Goal: Information Seeking & Learning: Learn about a topic

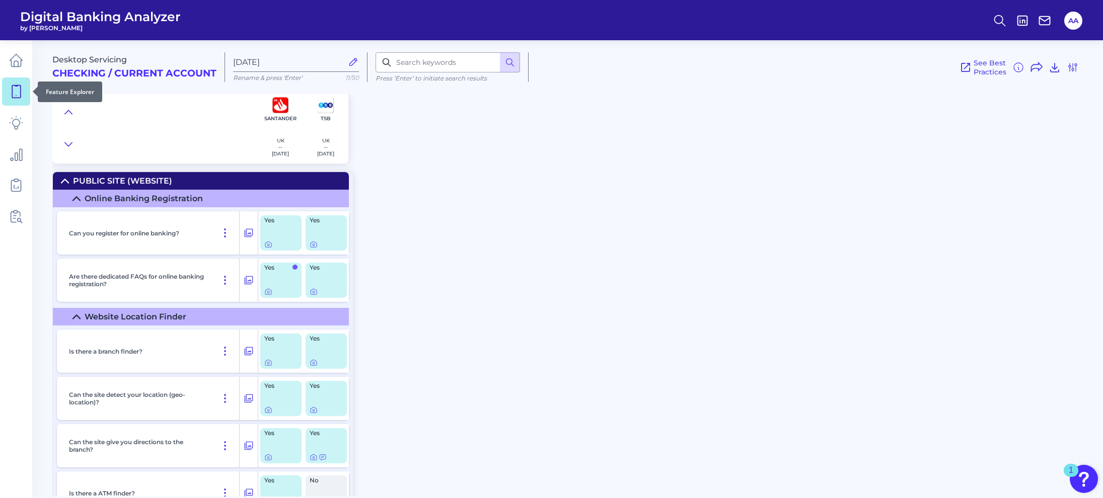
click at [23, 99] on link at bounding box center [16, 92] width 28 height 28
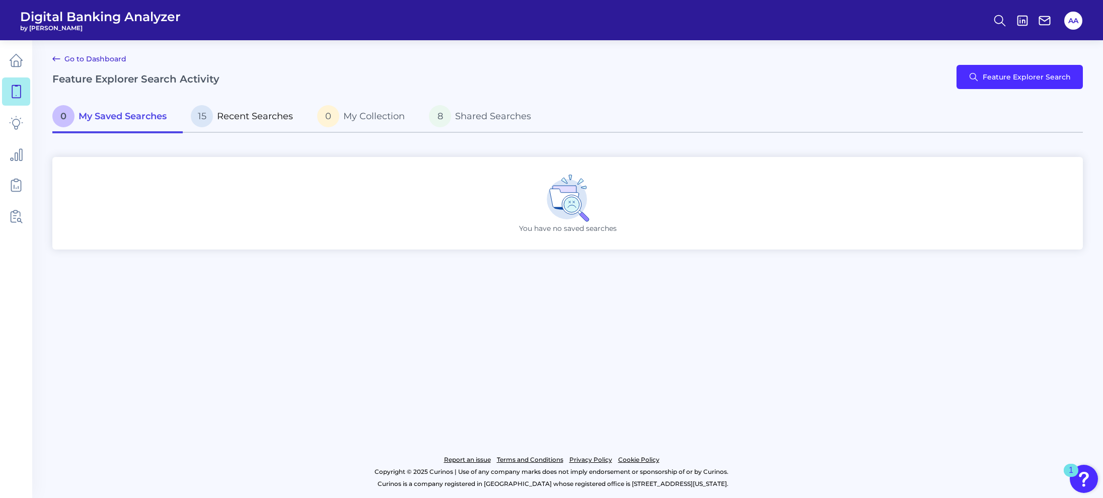
click at [238, 117] on span "Recent Searches" at bounding box center [255, 116] width 76 height 11
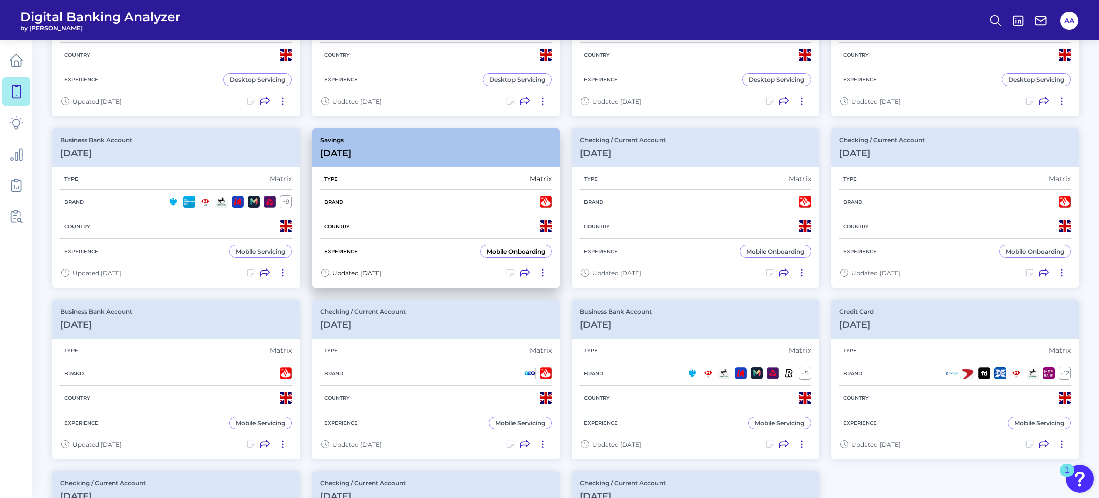
scroll to position [201, 0]
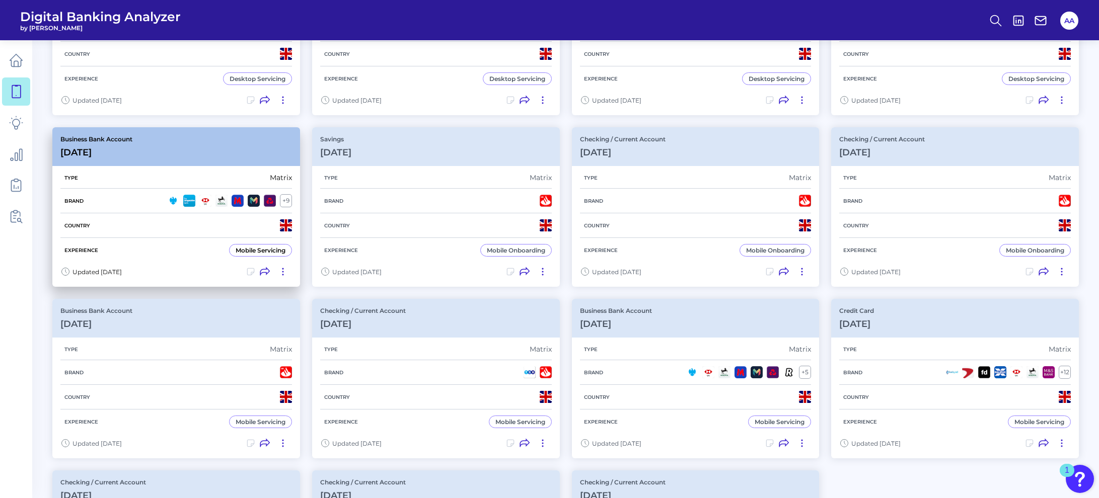
click at [213, 156] on div "Business Bank Account [DATE][FINANCIAL_ID]" at bounding box center [176, 146] width 248 height 39
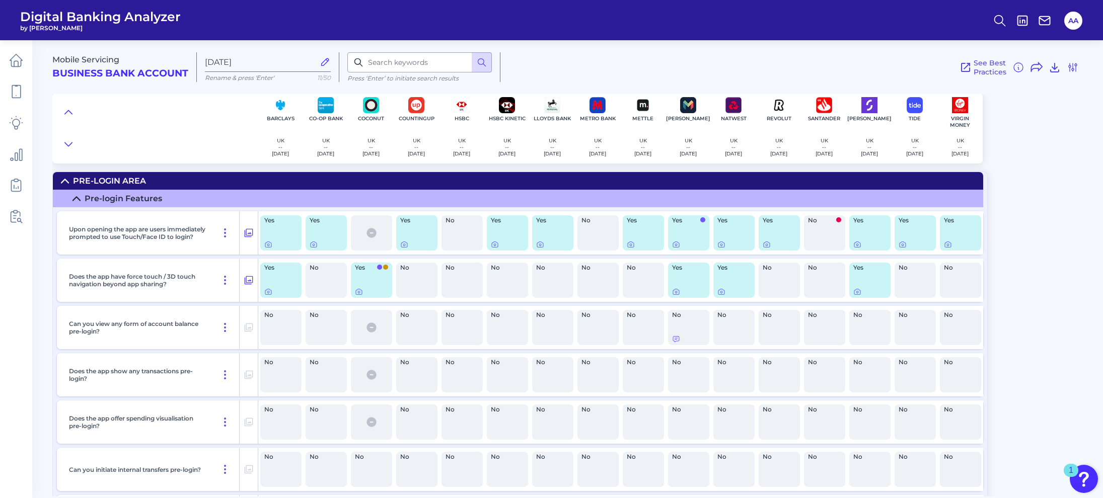
click at [144, 179] on div "Pre-Login Area" at bounding box center [109, 181] width 73 height 10
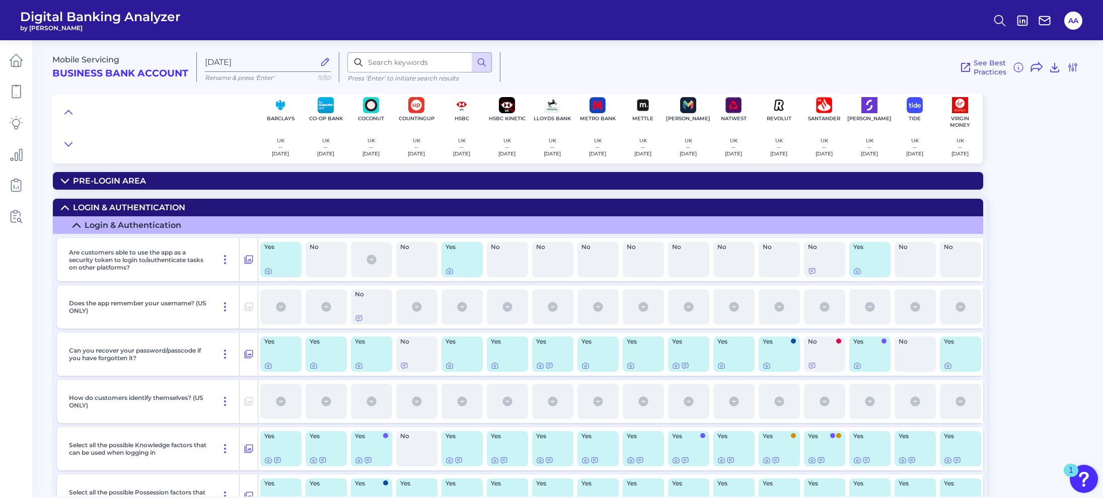
click at [166, 207] on div "Login & Authentication" at bounding box center [129, 208] width 112 height 10
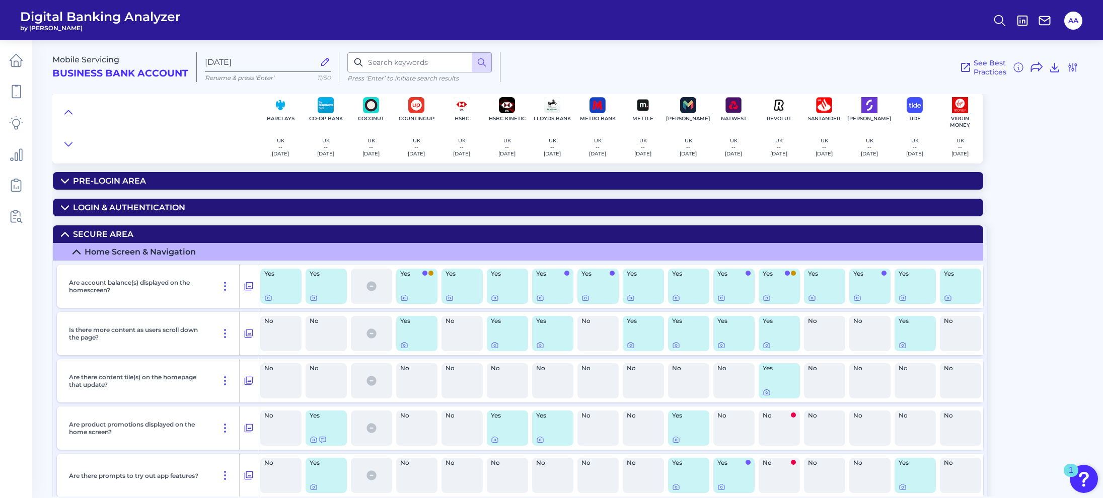
click at [173, 231] on summary "Secure Area" at bounding box center [518, 235] width 930 height 18
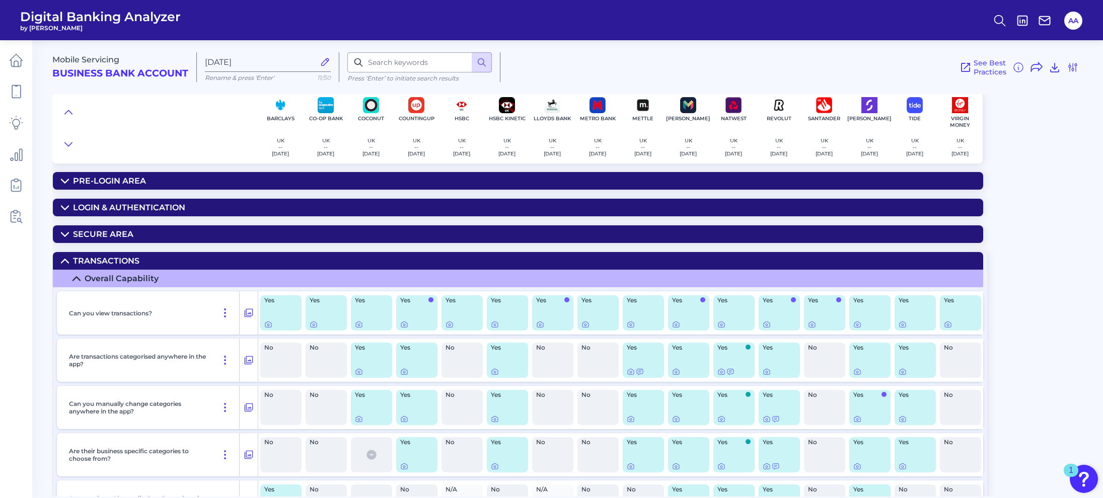
click at [181, 265] on summary "Transactions" at bounding box center [518, 261] width 930 height 18
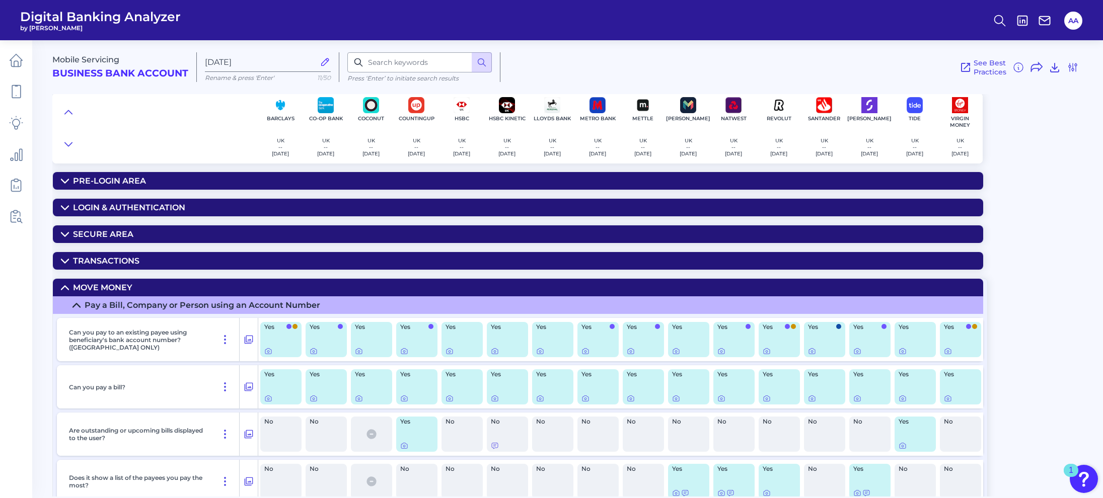
click at [186, 286] on summary "Move Money" at bounding box center [518, 288] width 930 height 18
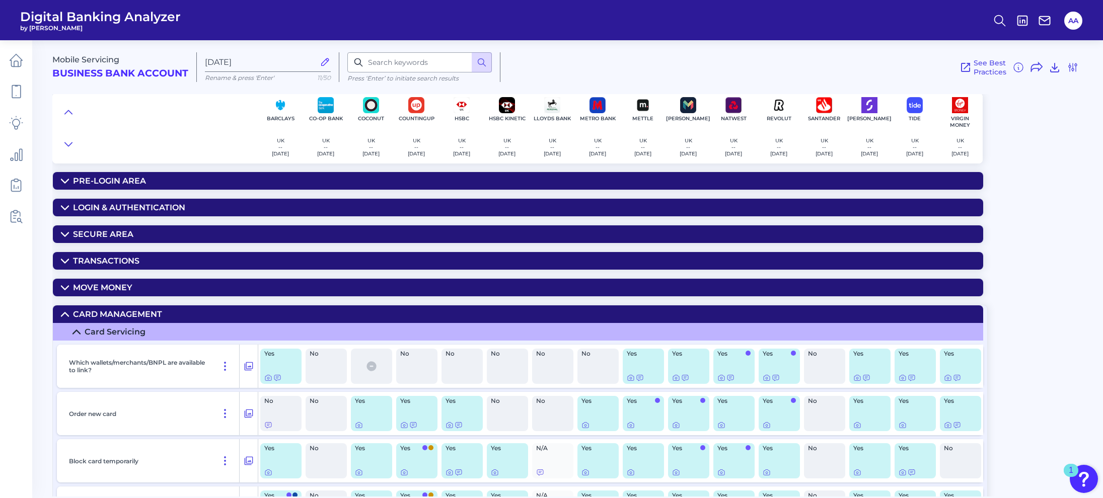
click at [187, 314] on summary "Card Management" at bounding box center [518, 315] width 930 height 18
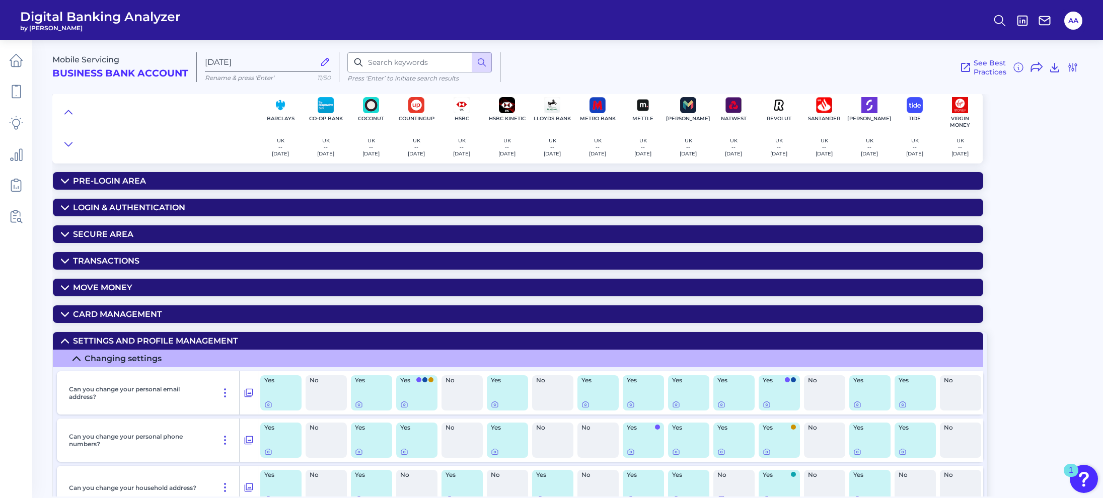
click at [194, 343] on div "Settings and Profile Management" at bounding box center [155, 341] width 165 height 10
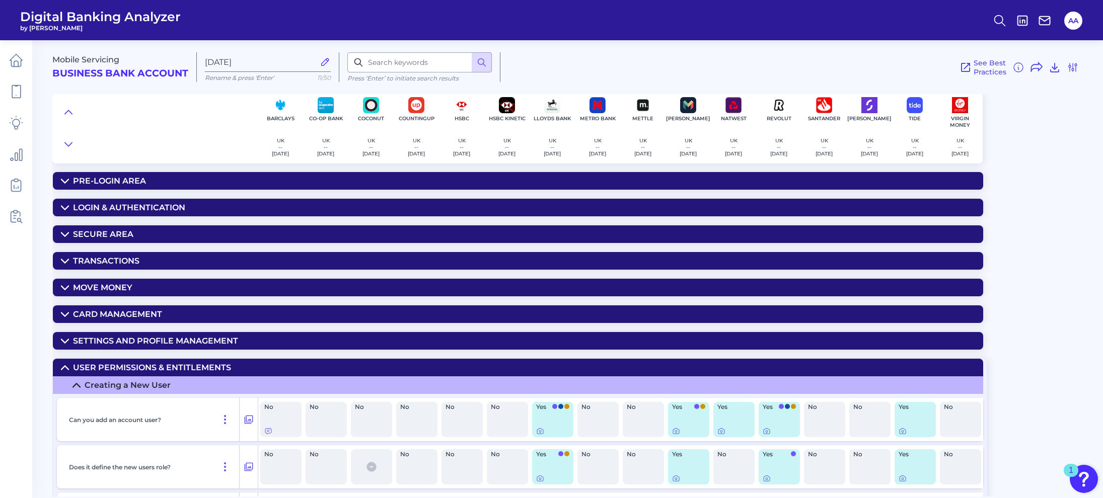
click at [188, 367] on div "User Permissions & Entitlements" at bounding box center [152, 368] width 158 height 10
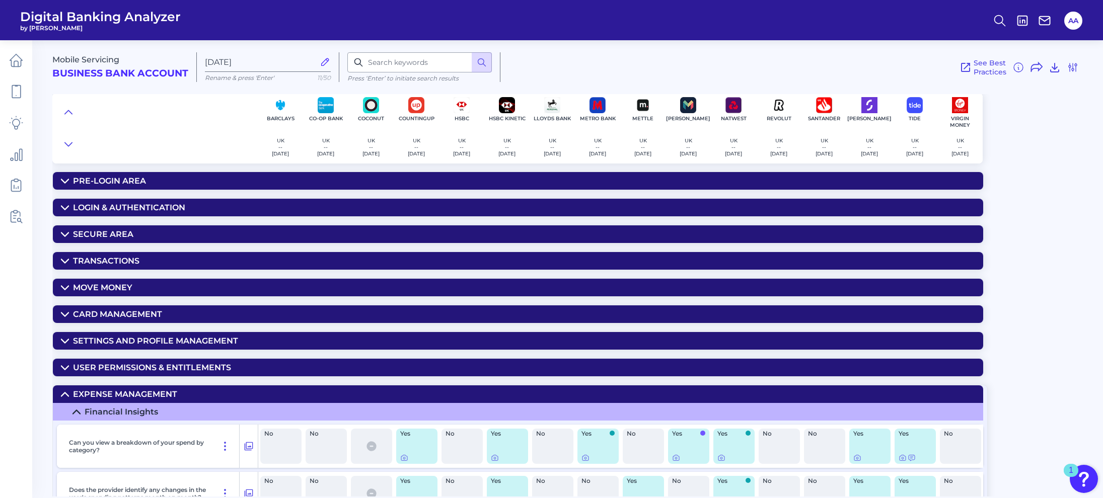
scroll to position [101, 0]
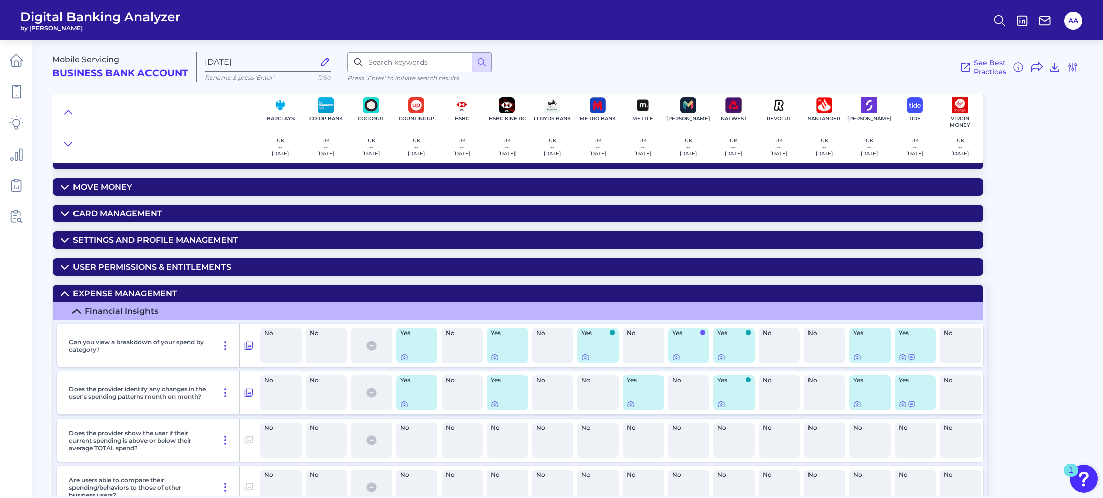
click at [196, 294] on summary "Expense Management" at bounding box center [518, 294] width 930 height 18
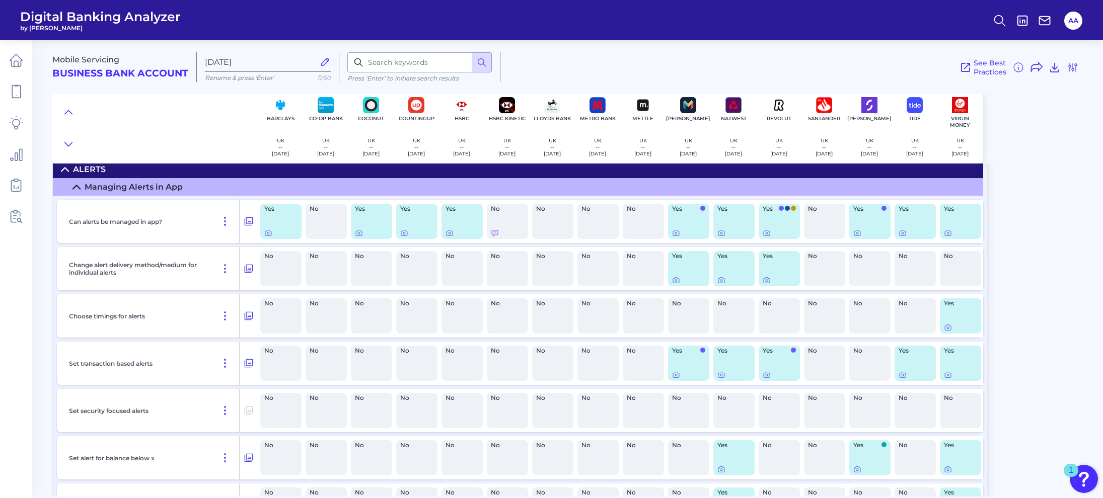
scroll to position [201, 0]
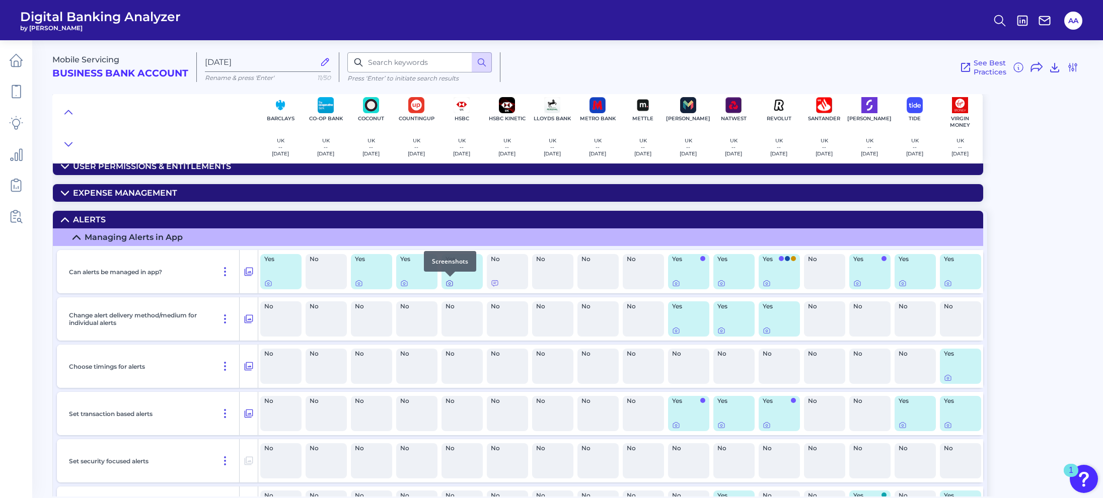
click at [449, 284] on icon at bounding box center [450, 284] width 2 height 2
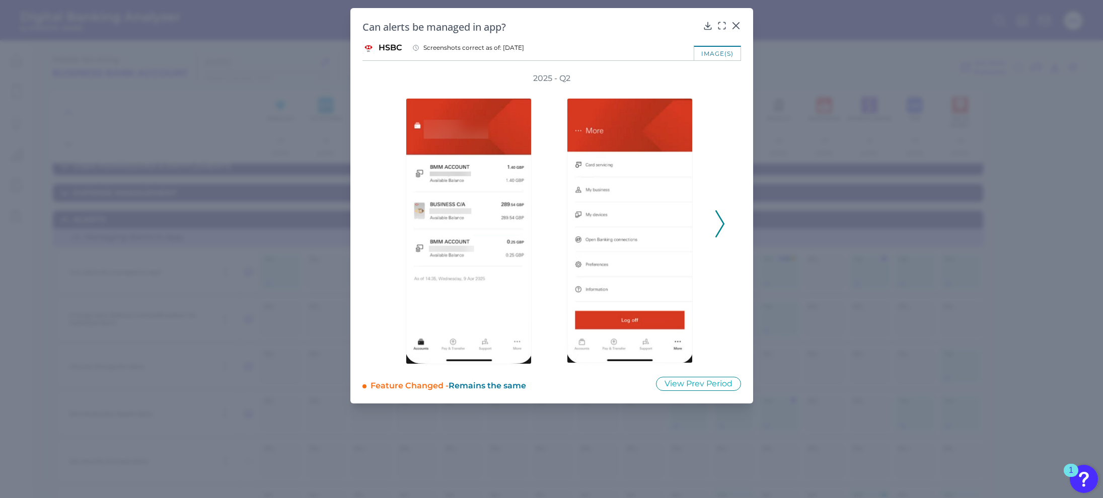
click at [718, 215] on polyline at bounding box center [720, 224] width 8 height 26
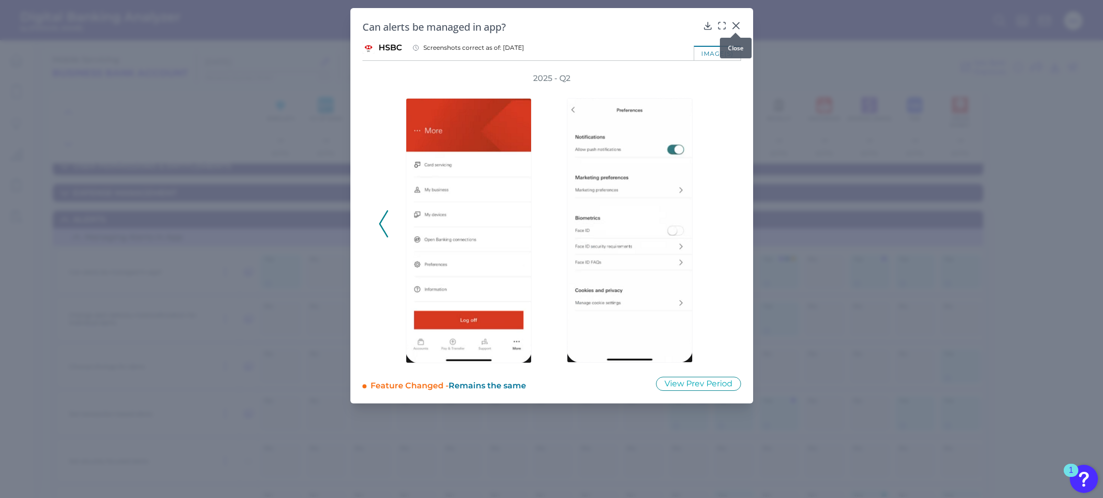
click at [733, 24] on icon at bounding box center [736, 26] width 10 height 10
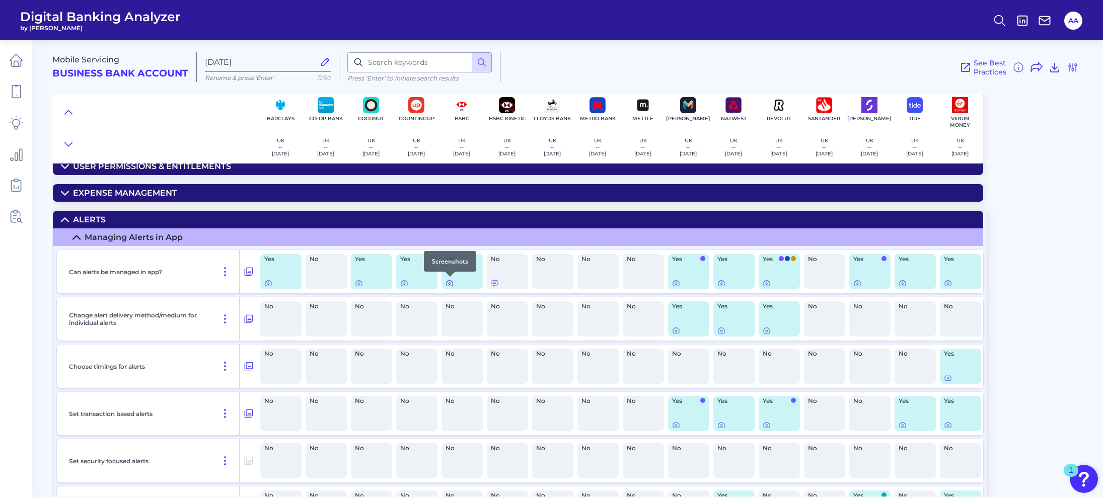
click at [451, 282] on icon at bounding box center [450, 283] width 8 height 8
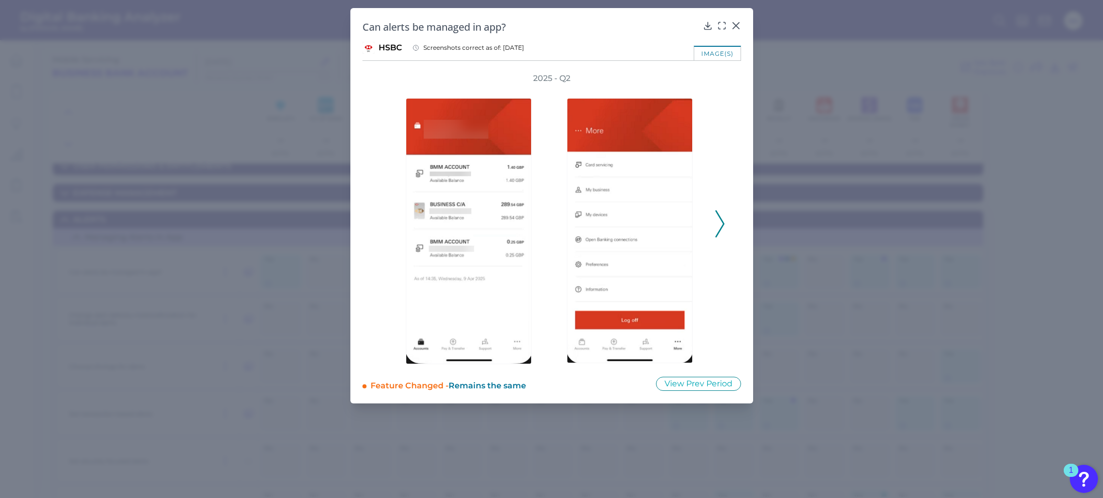
click at [722, 228] on polyline at bounding box center [720, 224] width 8 height 26
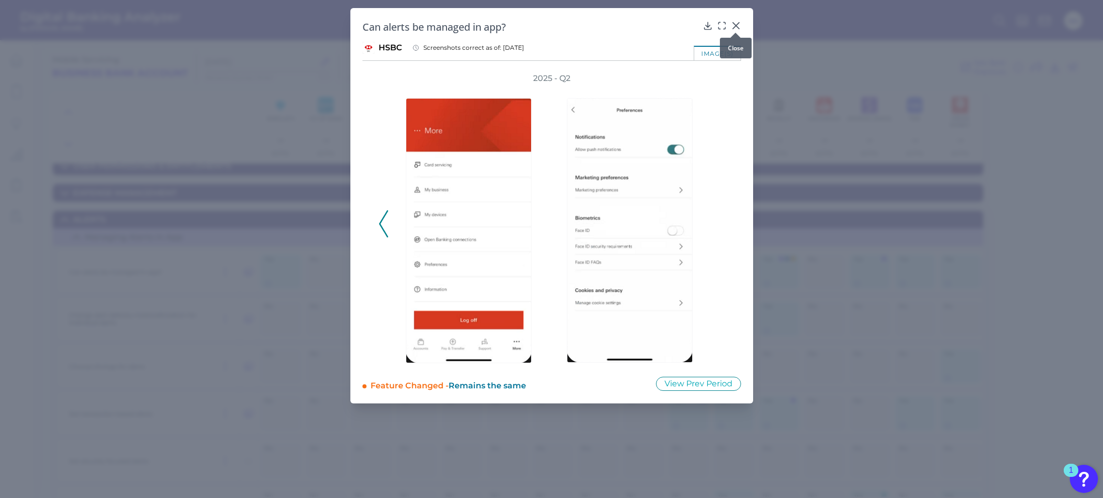
click at [737, 24] on icon at bounding box center [735, 26] width 6 height 6
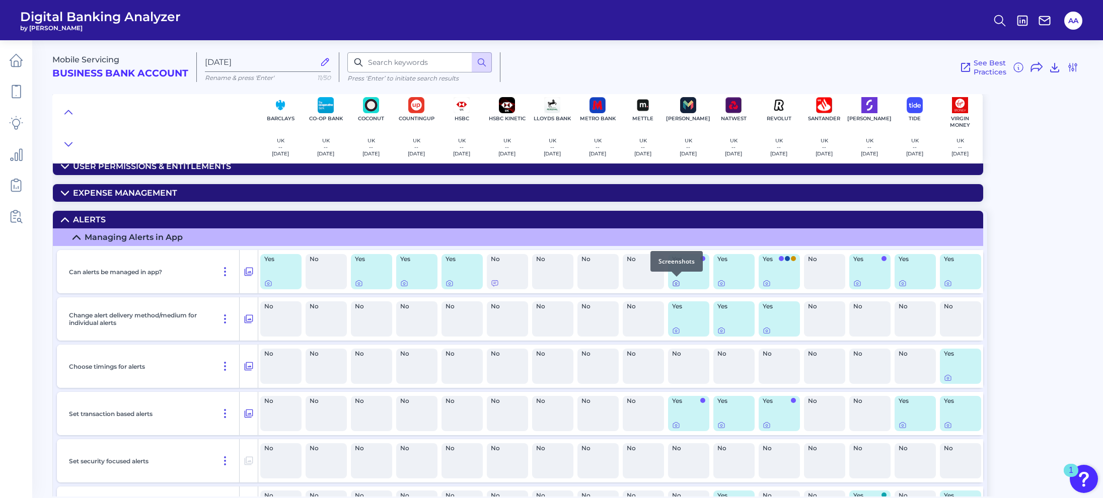
click at [675, 284] on icon at bounding box center [676, 284] width 2 height 2
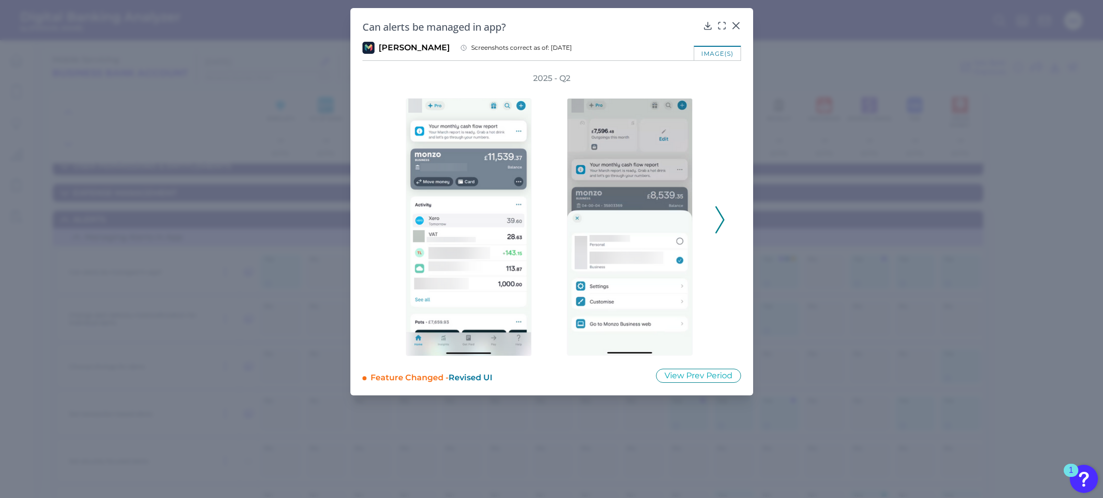
click at [721, 217] on polyline at bounding box center [720, 220] width 8 height 26
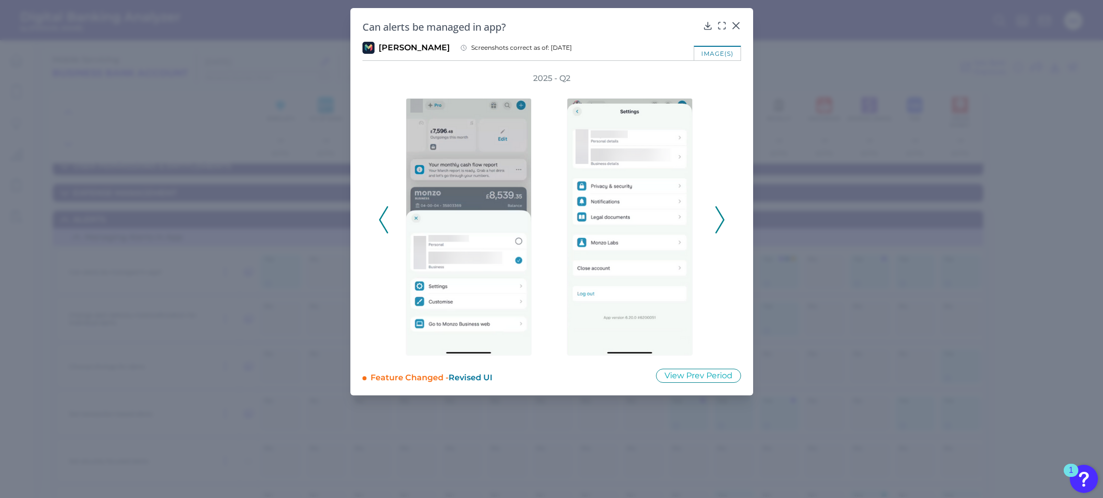
click at [721, 217] on polyline at bounding box center [720, 220] width 8 height 26
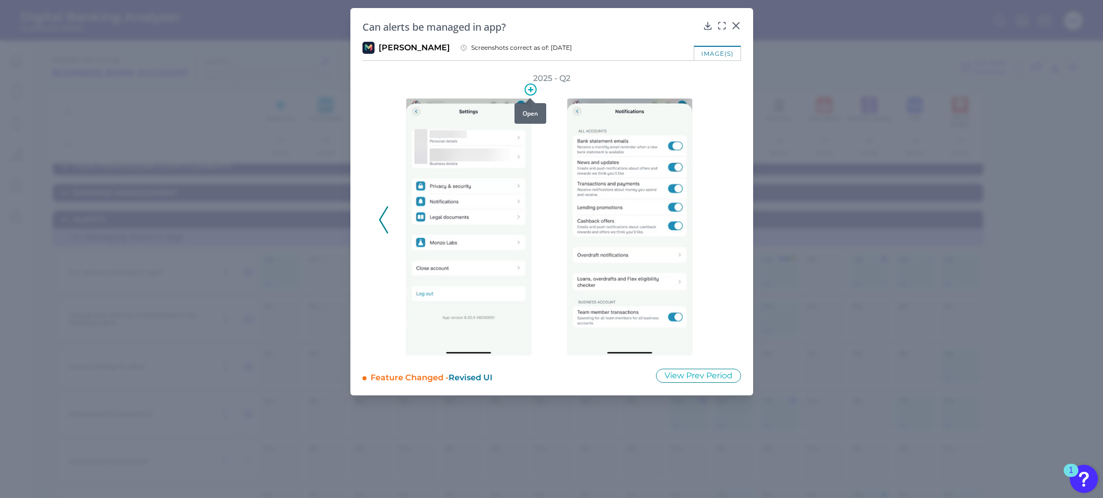
click at [531, 87] on icon at bounding box center [531, 90] width 12 height 12
drag, startPoint x: 723, startPoint y: 27, endPoint x: 721, endPoint y: 37, distance: 9.9
click at [723, 28] on body "Digital Banking Analyzer by Curinos AA Mobile Servicing Business Bank Account […" at bounding box center [551, 249] width 1103 height 498
click at [724, 27] on icon at bounding box center [722, 26] width 10 height 10
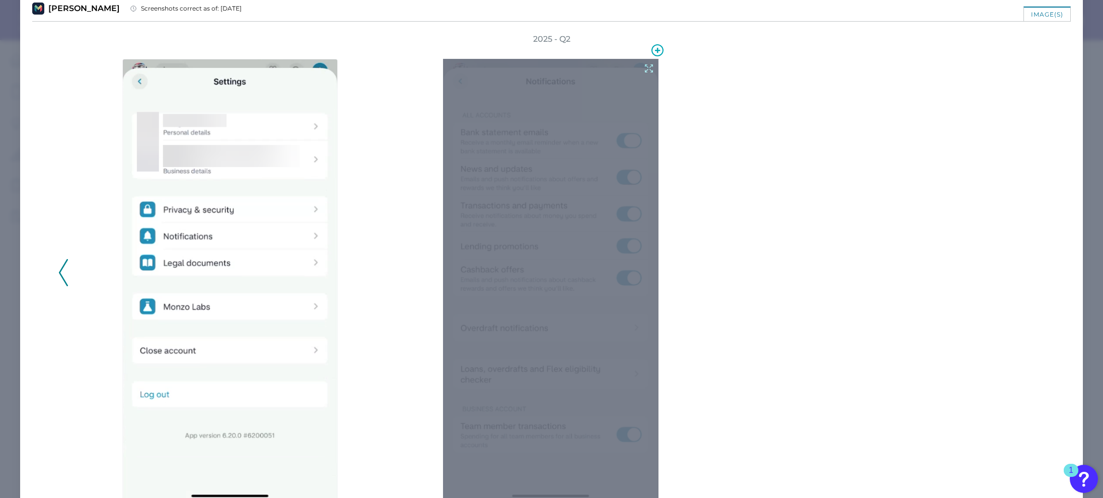
scroll to position [90, 0]
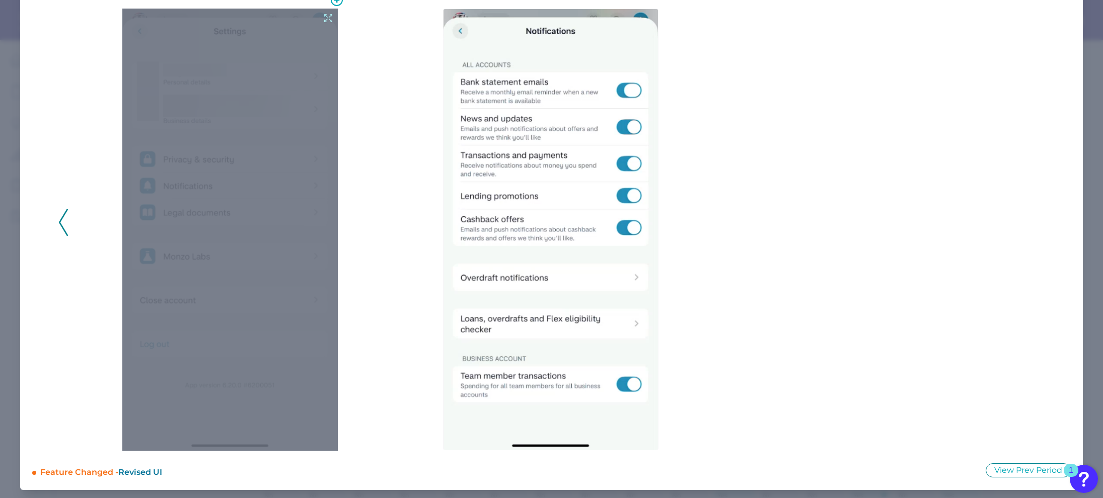
click at [323, 19] on icon at bounding box center [328, 18] width 11 height 11
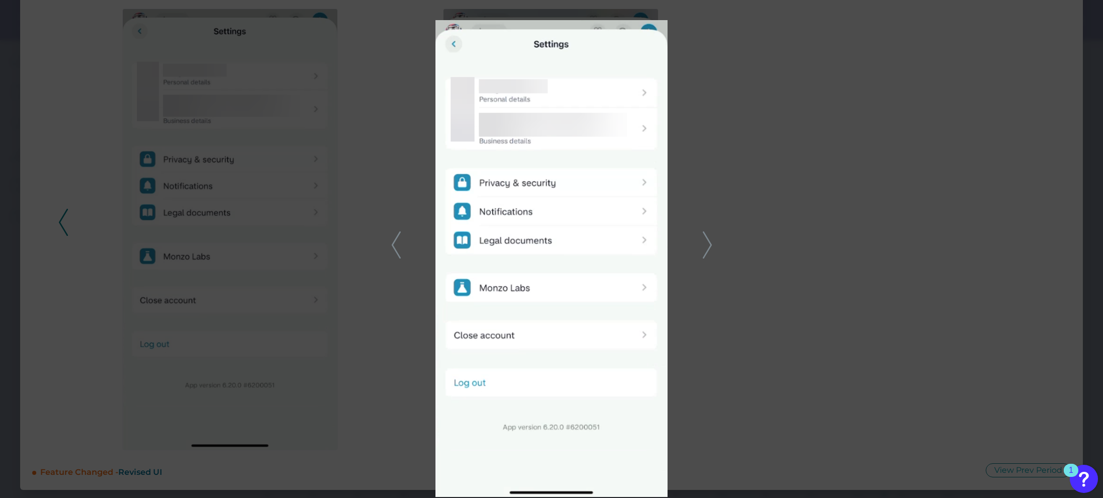
click at [705, 243] on icon at bounding box center [707, 245] width 9 height 27
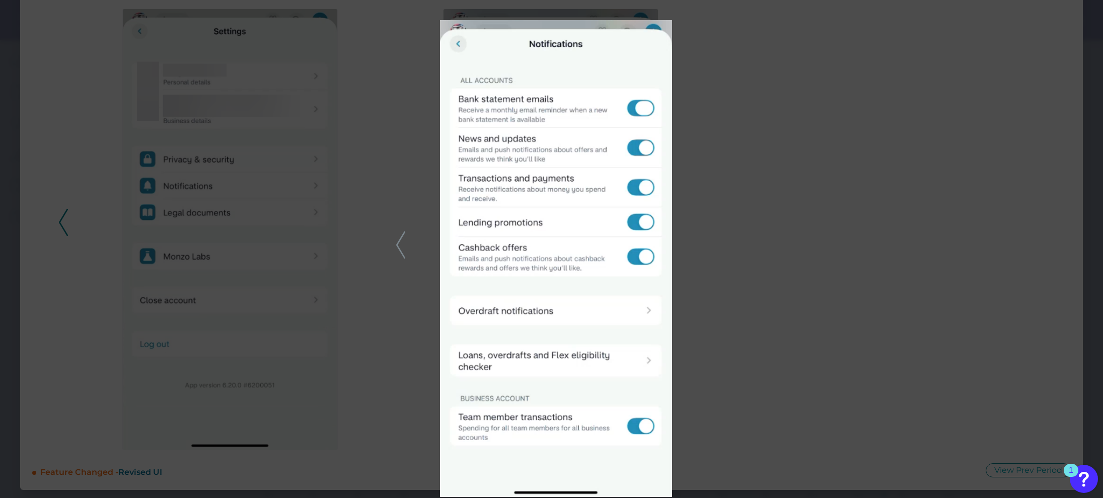
click at [572, 201] on img at bounding box center [556, 258] width 232 height 477
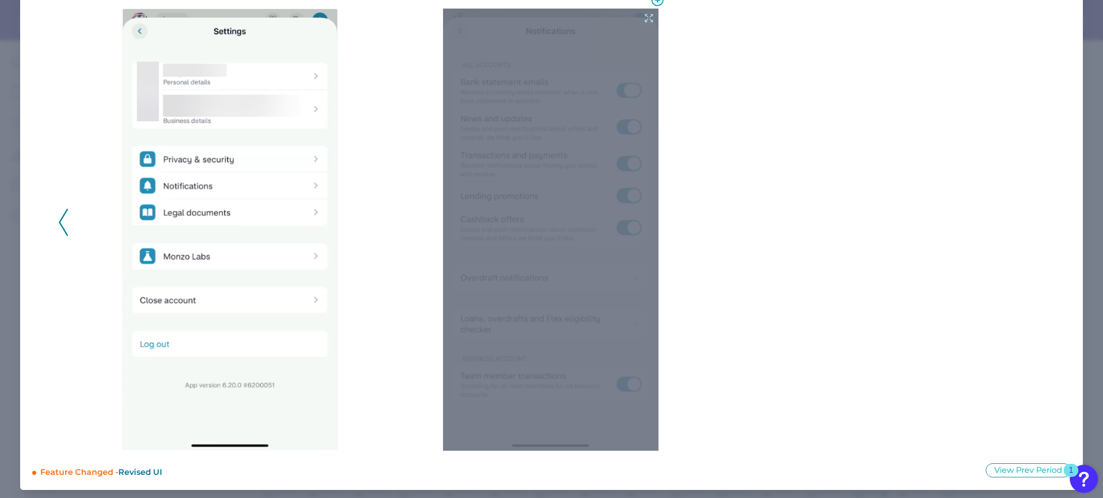
click at [648, 19] on icon at bounding box center [648, 18] width 11 height 11
